Goal: Task Accomplishment & Management: Complete application form

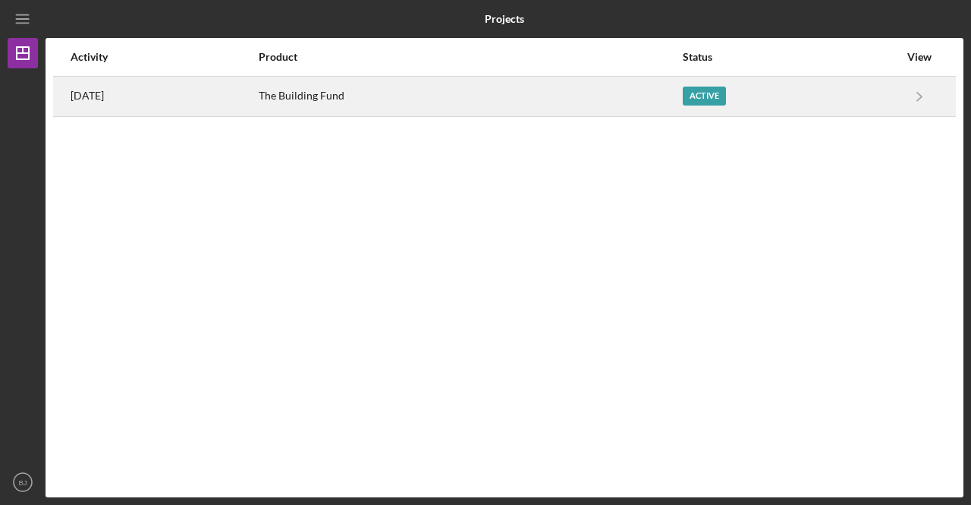
click at [720, 110] on div "Active" at bounding box center [791, 96] width 216 height 38
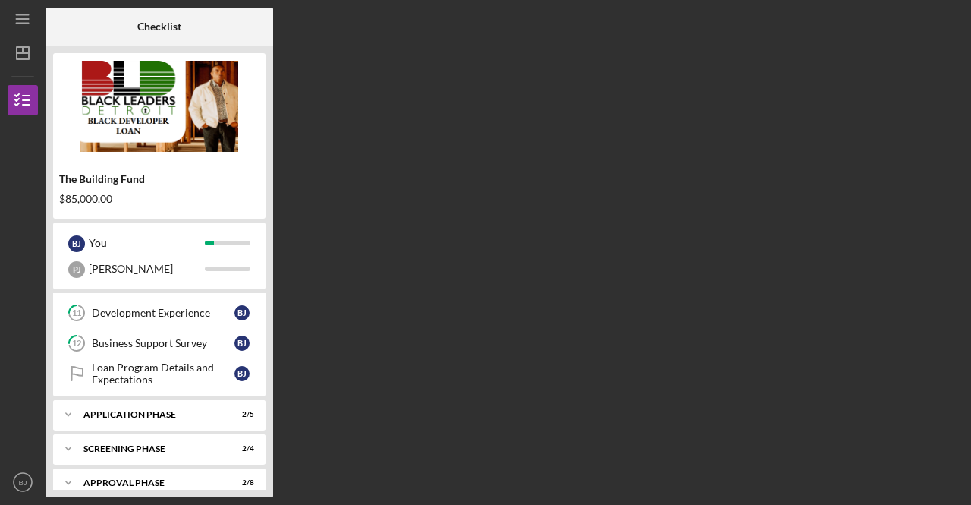
scroll to position [370, 0]
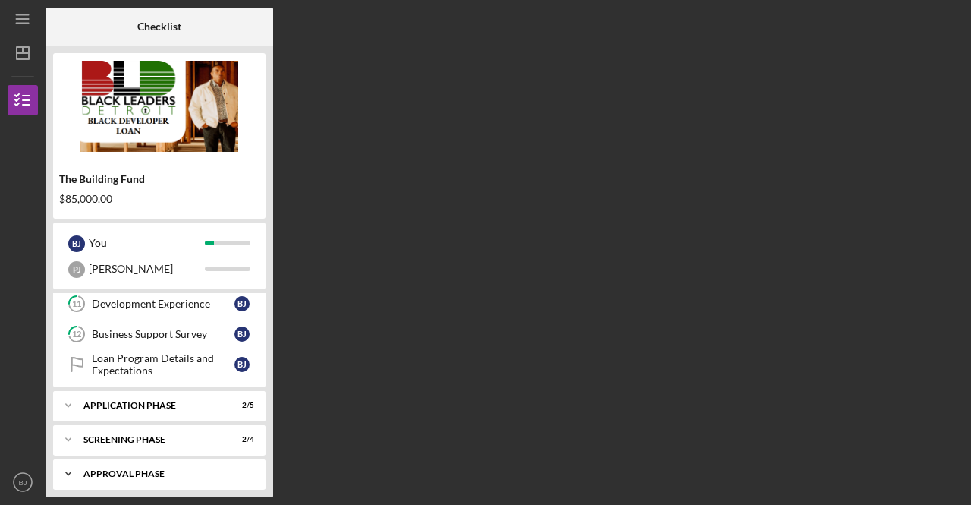
click at [162, 469] on div "Approval Phase" at bounding box center [164, 473] width 163 height 9
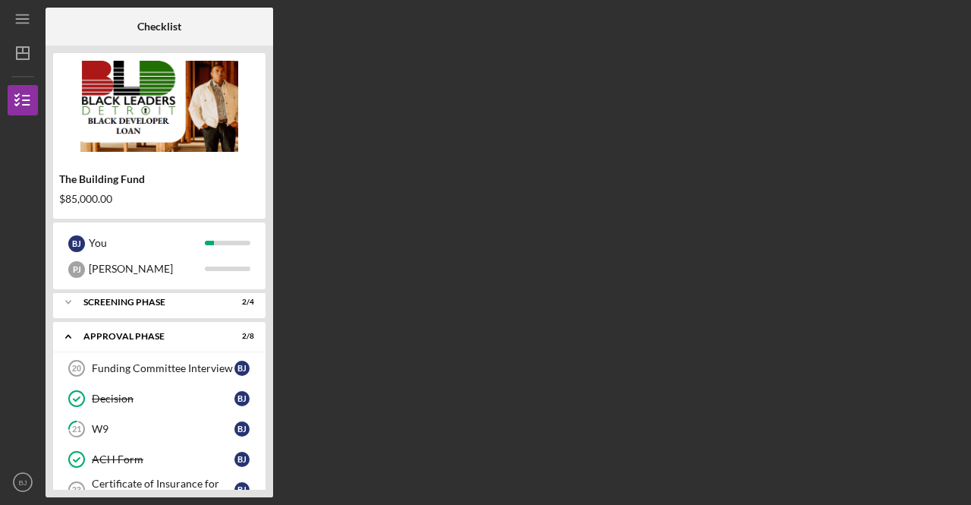
scroll to position [467, 0]
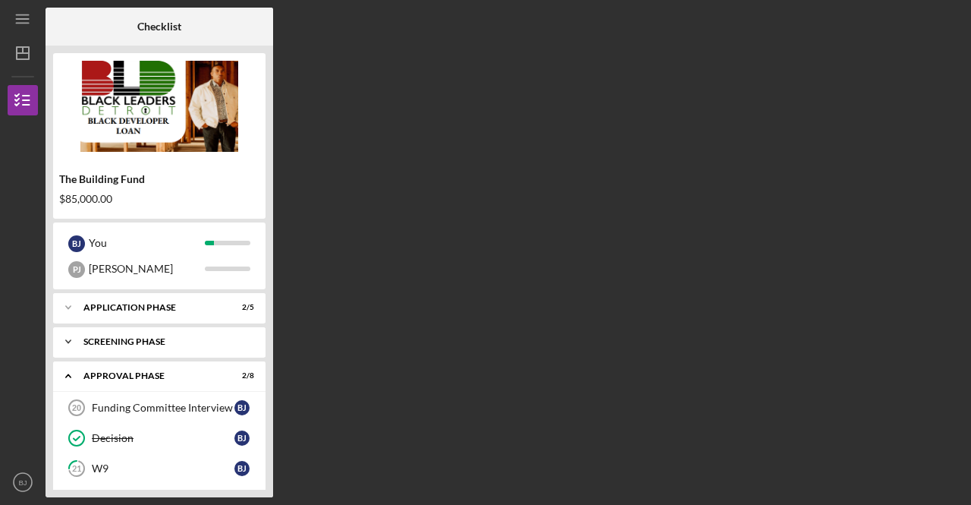
click at [168, 340] on div "Icon/Expander Screening Phase 2 / 4" at bounding box center [159, 341] width 212 height 30
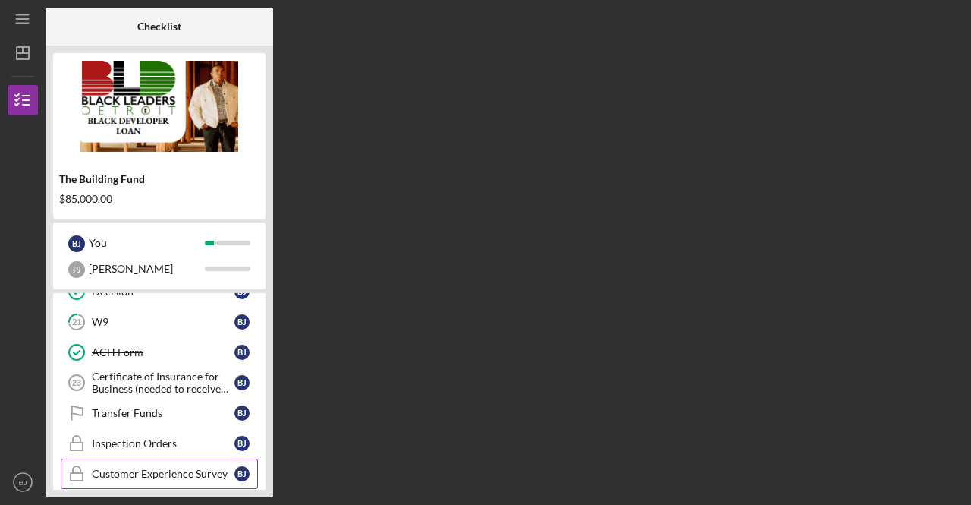
click at [165, 467] on div "Customer Experience Survey" at bounding box center [163, 473] width 143 height 12
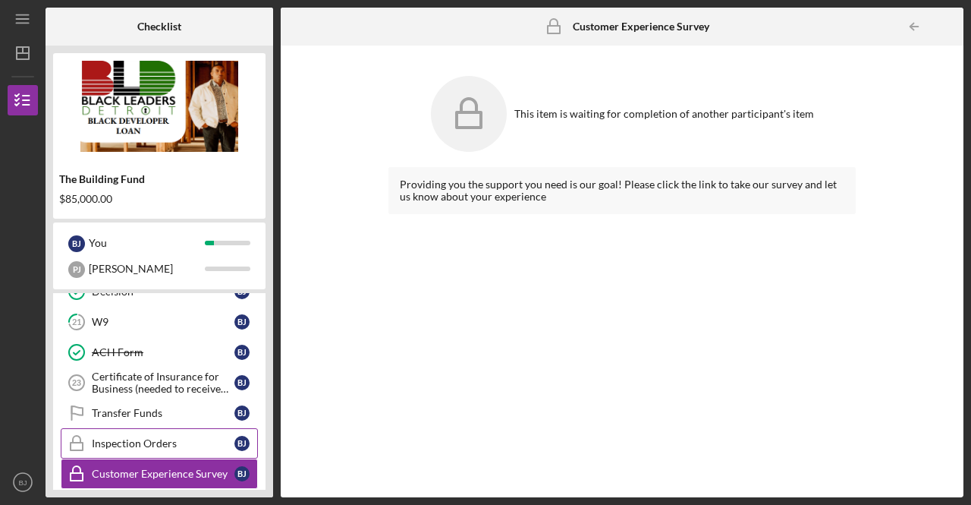
click at [155, 437] on div "Inspection Orders" at bounding box center [163, 443] width 143 height 12
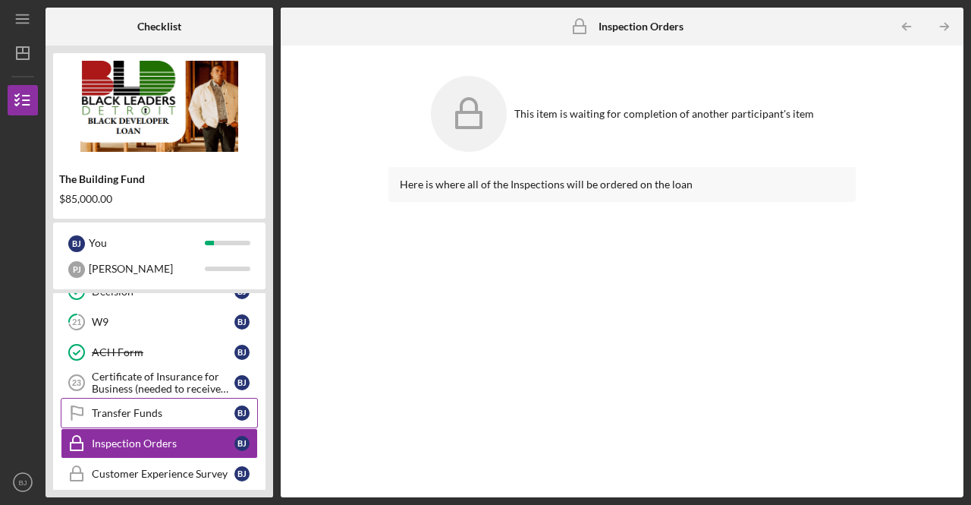
click at [149, 407] on div "Transfer Funds" at bounding box center [163, 413] width 143 height 12
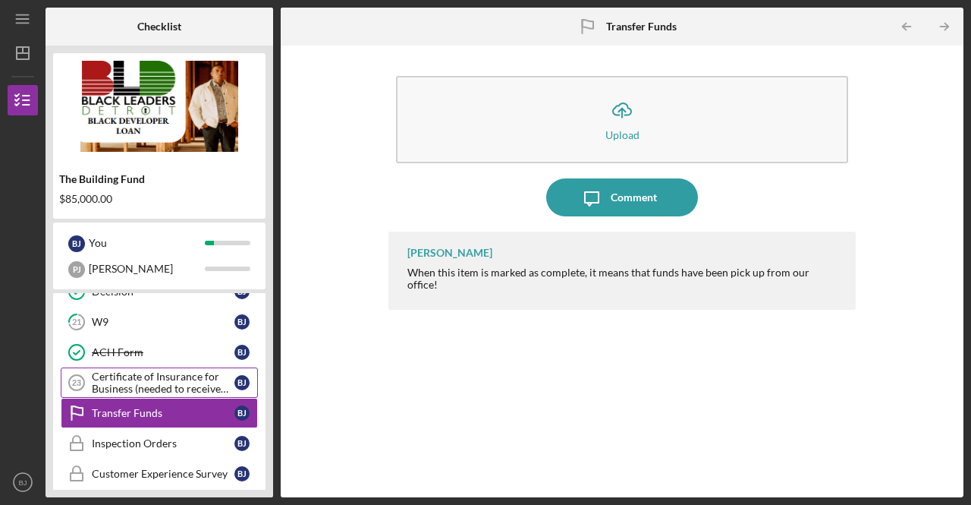
click at [146, 370] on div "Certificate of Insurance for Business (needed to receive funds)" at bounding box center [163, 382] width 143 height 24
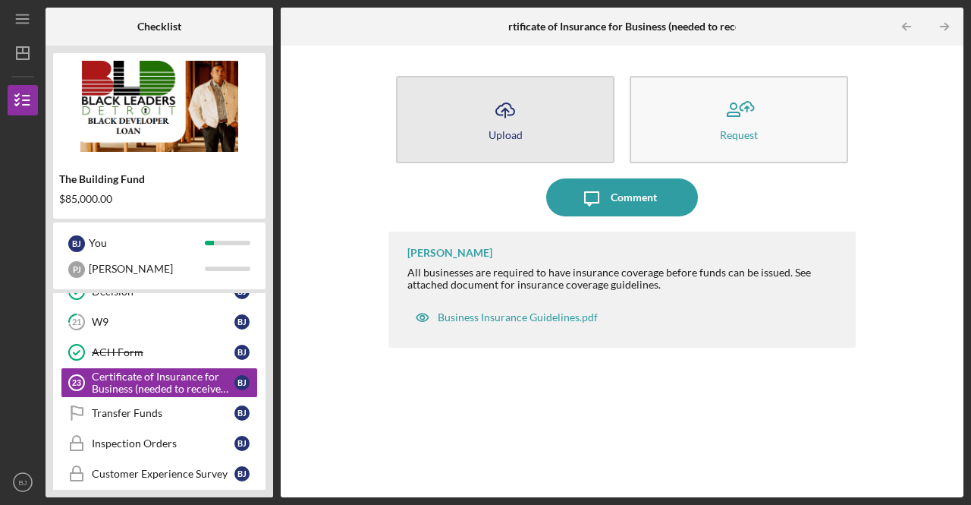
click at [524, 105] on button "Icon/Upload Upload" at bounding box center [505, 119] width 219 height 87
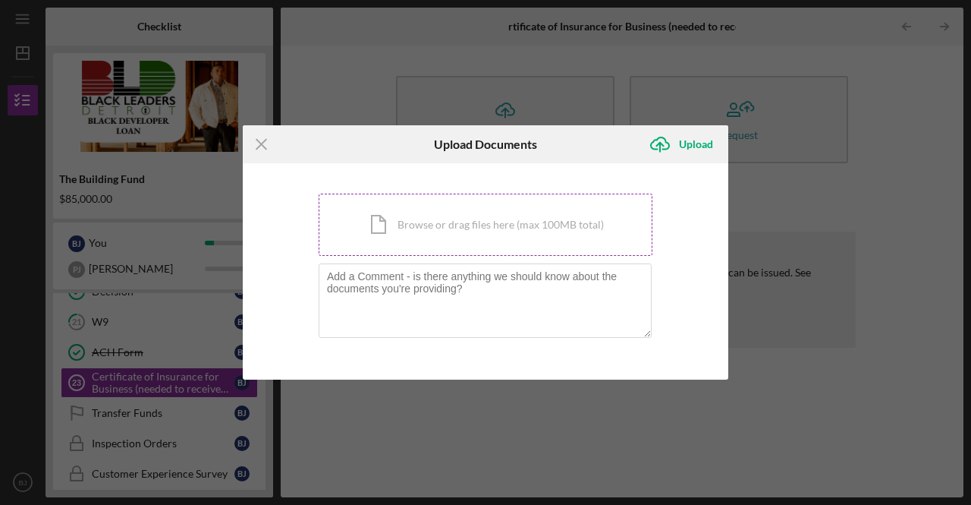
click at [417, 242] on div "Icon/Document Browse or drag files here (max 100MB total) Tap to choose files o…" at bounding box center [486, 225] width 334 height 62
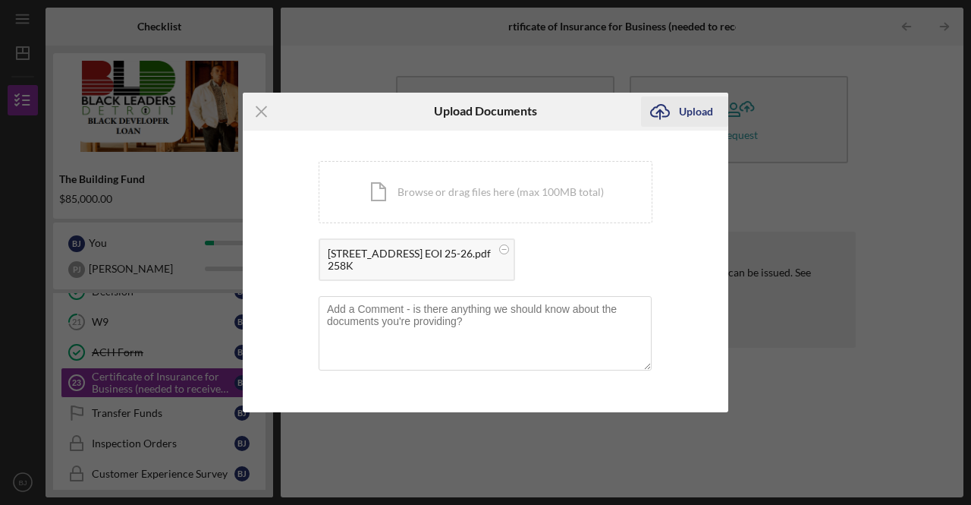
click at [690, 106] on div "Upload" at bounding box center [696, 111] width 34 height 30
